Goal: Task Accomplishment & Management: Manage account settings

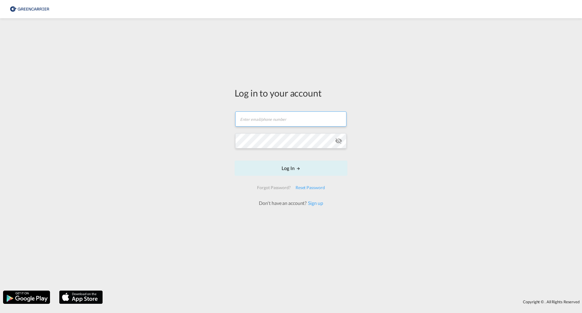
click at [267, 118] on input "text" at bounding box center [290, 118] width 111 height 15
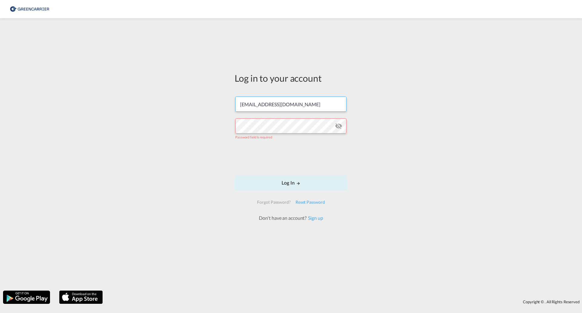
click at [262, 107] on input "[EMAIL_ADDRESS][DOMAIN_NAME]" at bounding box center [290, 103] width 111 height 15
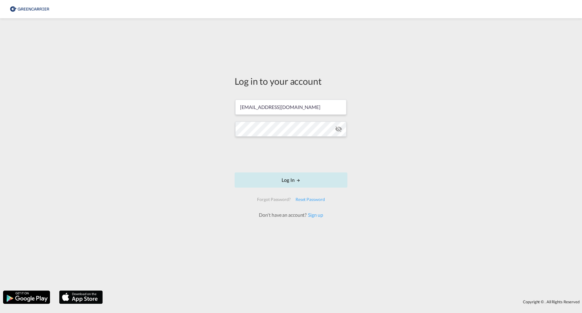
click at [281, 177] on button "Log In" at bounding box center [291, 179] width 113 height 15
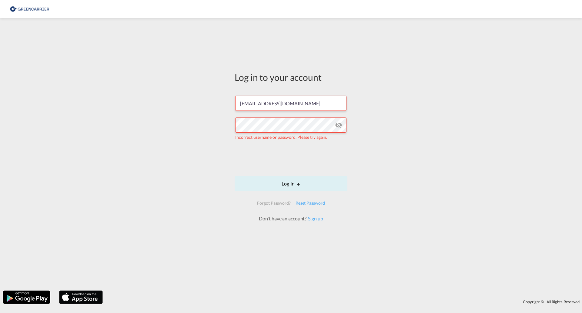
click at [341, 126] on md-icon "icon-eye-off" at bounding box center [338, 124] width 7 height 7
click at [291, 186] on button "Log In" at bounding box center [291, 183] width 113 height 15
click at [268, 107] on input "[EMAIL_ADDRESS][DOMAIN_NAME]" at bounding box center [290, 103] width 111 height 15
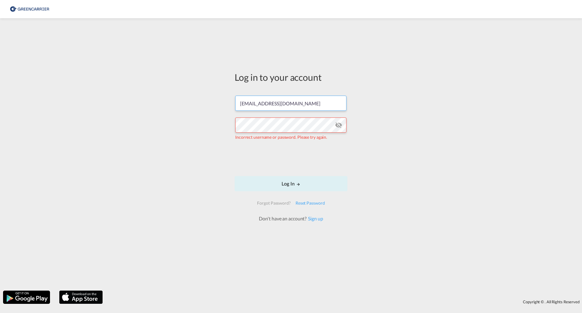
click at [268, 107] on input "[EMAIL_ADDRESS][DOMAIN_NAME]" at bounding box center [290, 103] width 111 height 15
paste input "frbj"
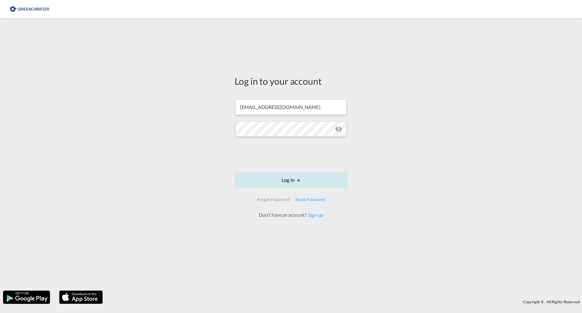
click at [291, 182] on button "Log In" at bounding box center [291, 179] width 113 height 15
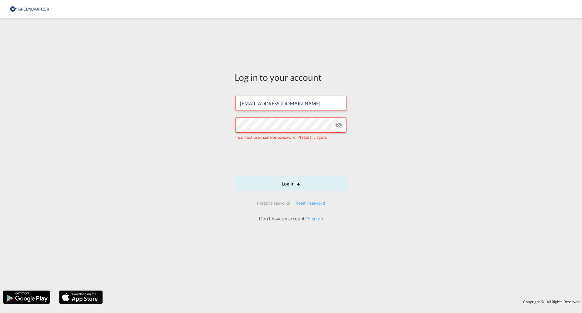
click at [83, 184] on div "Log in to your account [EMAIL_ADDRESS][DOMAIN_NAME] Incorrect username or passw…" at bounding box center [291, 154] width 582 height 266
drag, startPoint x: 289, startPoint y: 108, endPoint x: 180, endPoint y: 119, distance: 109.8
click at [180, 119] on div "Log in to your account [EMAIL_ADDRESS][DOMAIN_NAME] Incorrect username or passw…" at bounding box center [291, 154] width 582 height 266
type input "[EMAIL_ADDRESS][DOMAIN_NAME]"
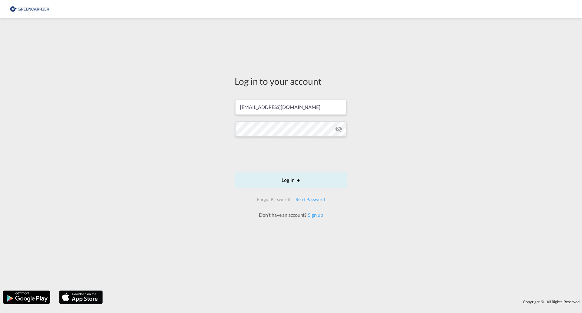
click at [283, 139] on form "[EMAIL_ADDRESS][DOMAIN_NAME] Email must be a valid e-mail address Log In Forgot…" at bounding box center [291, 155] width 113 height 125
click at [196, 184] on div "Log in to your account [EMAIL_ADDRESS][DOMAIN_NAME] Log In Forgot Password? Res…" at bounding box center [291, 154] width 582 height 266
click at [190, 135] on div "Log in to your account [EMAIL_ADDRESS][DOMAIN_NAME] Log In Forgot Password? Res…" at bounding box center [291, 154] width 582 height 266
click at [309, 182] on button "Log In" at bounding box center [291, 179] width 113 height 15
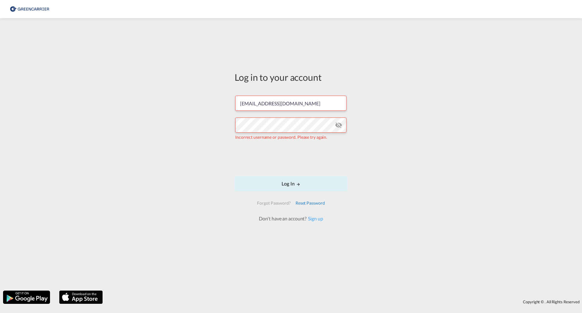
click at [309, 203] on div "Reset Password" at bounding box center [310, 202] width 34 height 11
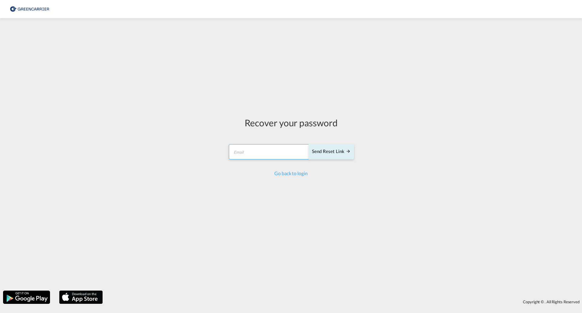
click at [266, 151] on input "email" at bounding box center [269, 151] width 80 height 15
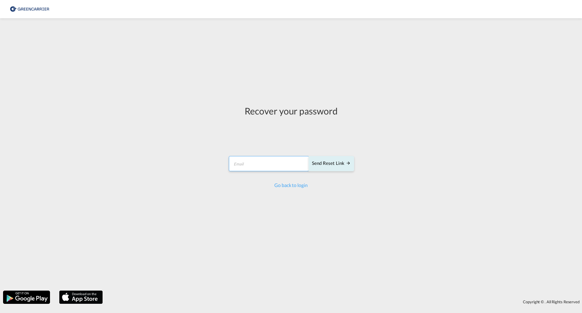
type input "[EMAIL_ADDRESS][DOMAIN_NAME]"
click at [329, 167] on div "Send reset link" at bounding box center [331, 163] width 39 height 7
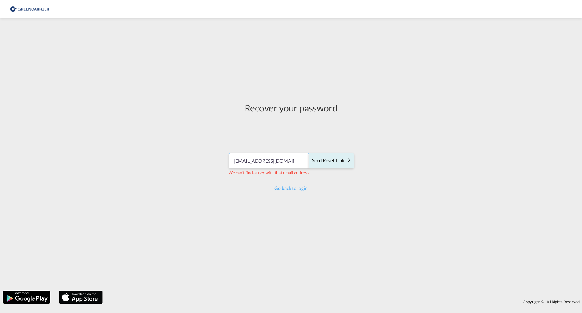
drag, startPoint x: 287, startPoint y: 162, endPoint x: 207, endPoint y: 171, distance: 80.3
click at [207, 171] on div "Recover your password [EMAIL_ADDRESS][DOMAIN_NAME] Send reset link We can't fin…" at bounding box center [291, 154] width 582 height 266
